Goal: Task Accomplishment & Management: Manage account settings

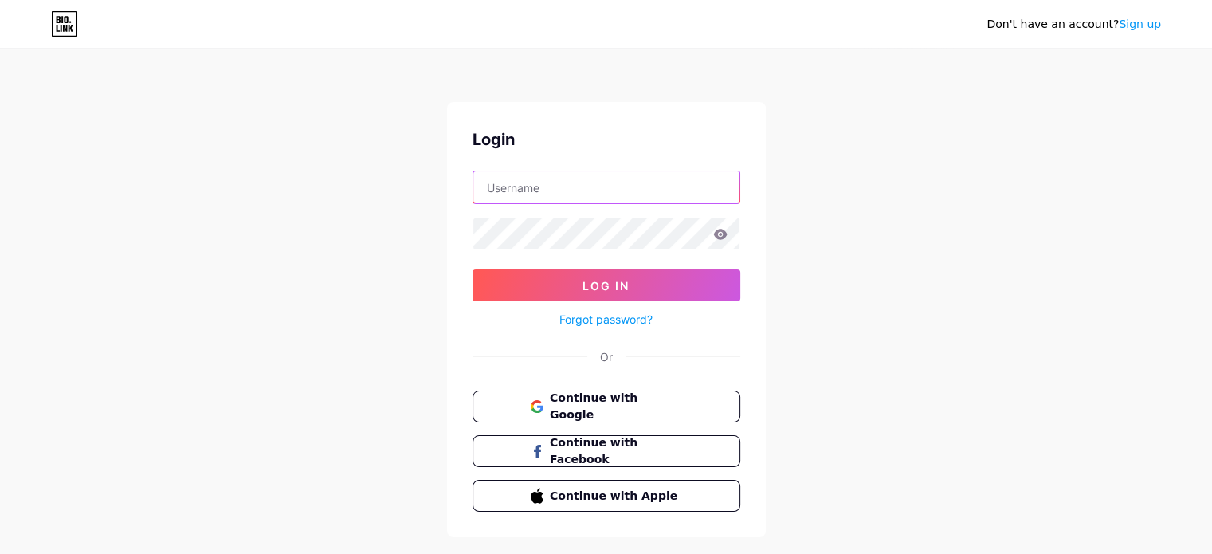
click at [581, 188] on input "text" at bounding box center [606, 187] width 266 height 32
drag, startPoint x: 385, startPoint y: 167, endPoint x: 296, endPoint y: 170, distance: 89.3
click at [378, 169] on div "Don't have an account? Sign up Login Log In Forgot password? Or Continue with G…" at bounding box center [606, 294] width 1212 height 588
click at [577, 177] on input "text" at bounding box center [606, 187] width 266 height 32
type input "aishahadi013@gmail.com"
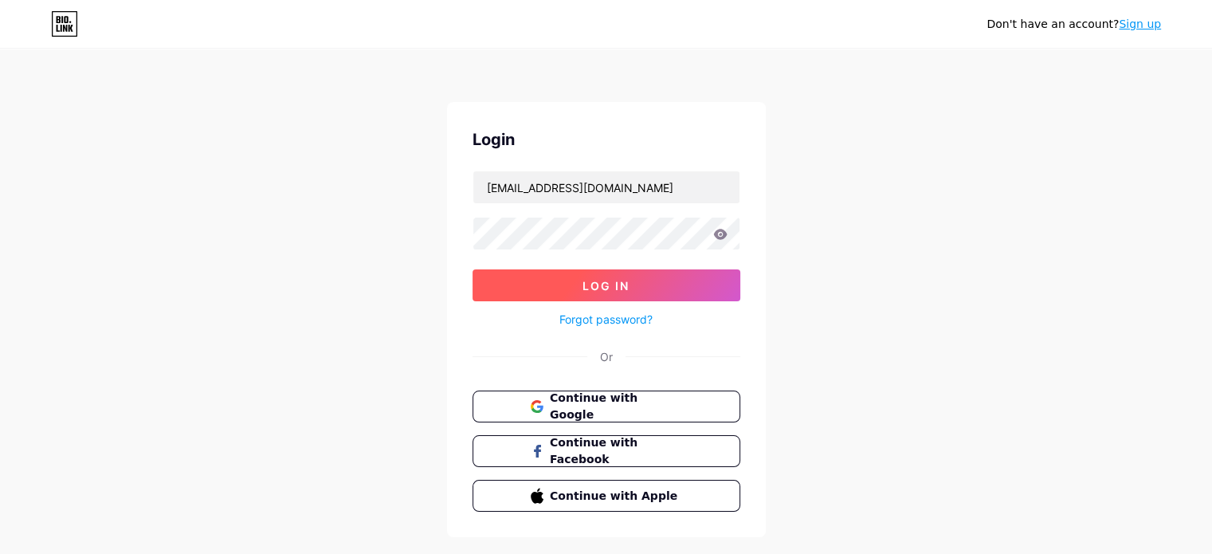
click at [553, 278] on button "Log In" at bounding box center [606, 285] width 268 height 32
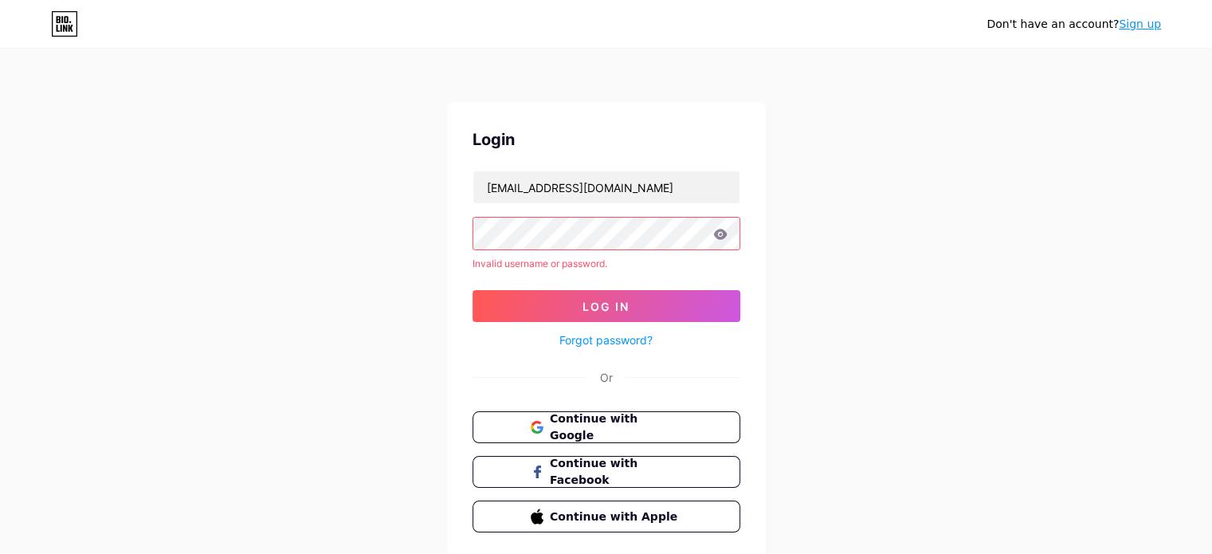
click at [586, 308] on span "Log In" at bounding box center [605, 307] width 47 height 14
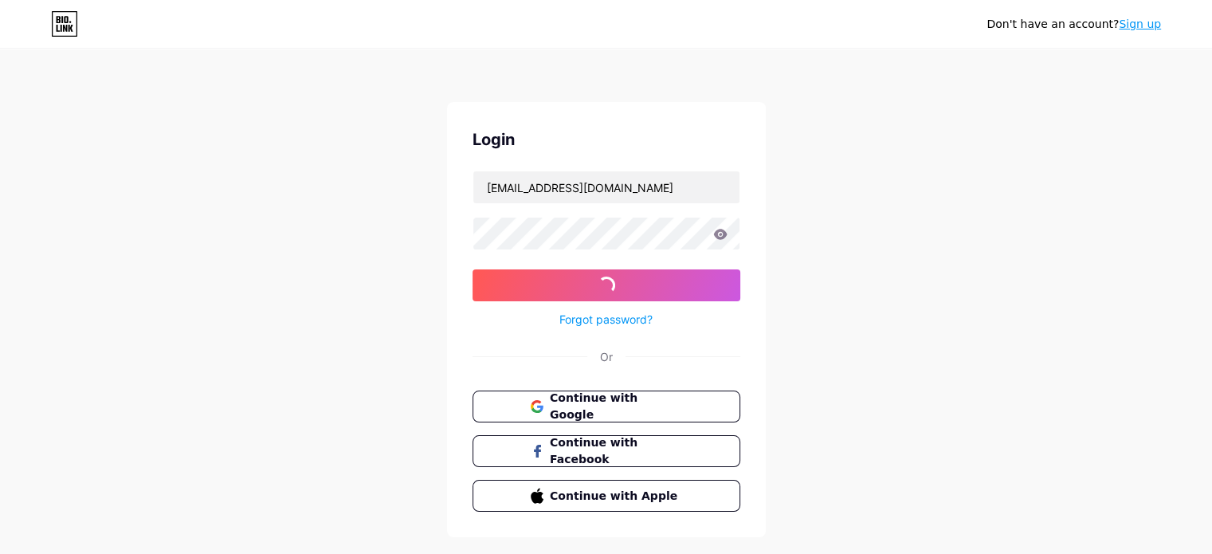
click at [589, 305] on div "Forgot password?" at bounding box center [606, 315] width 268 height 28
click at [580, 401] on span "Continue with Google" at bounding box center [615, 407] width 133 height 34
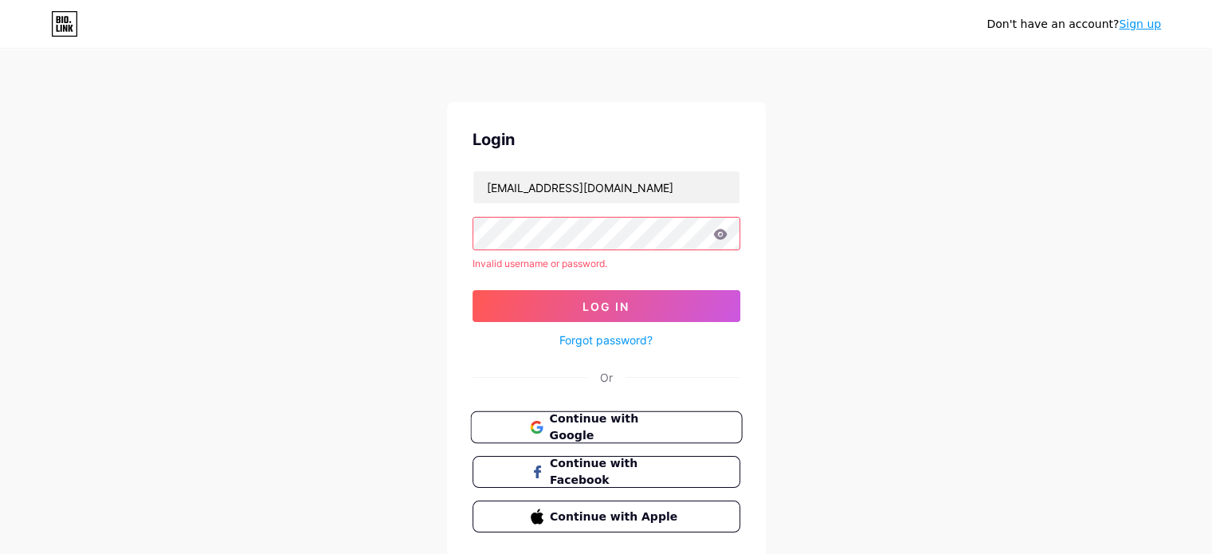
click at [580, 417] on span "Continue with Google" at bounding box center [615, 427] width 133 height 34
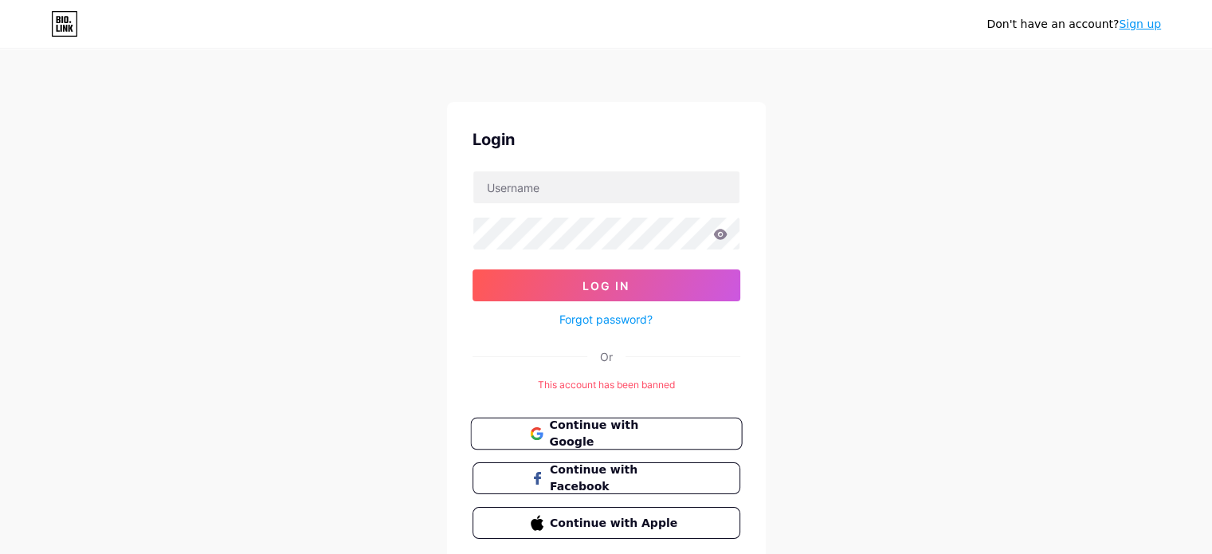
click at [596, 426] on span "Continue with Google" at bounding box center [615, 434] width 133 height 34
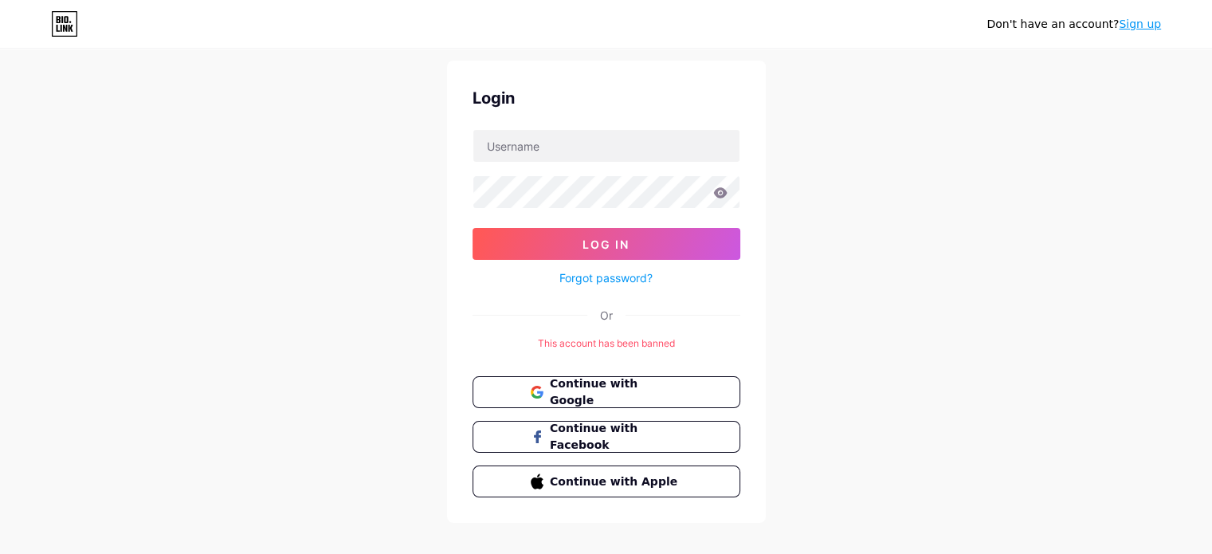
scroll to position [59, 0]
